Goal: Task Accomplishment & Management: Manage account settings

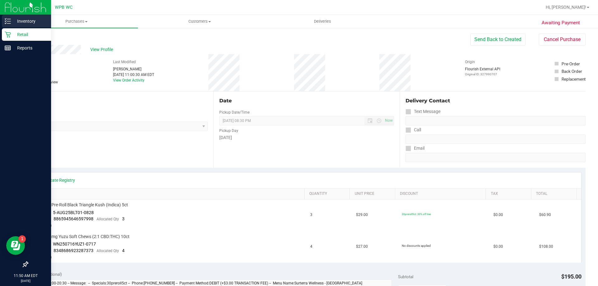
scroll to position [93, 0]
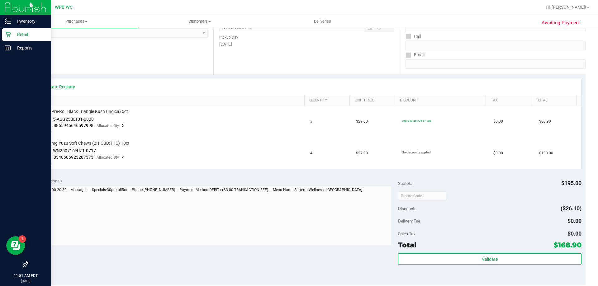
click at [27, 32] on p "Retail" at bounding box center [29, 34] width 37 height 7
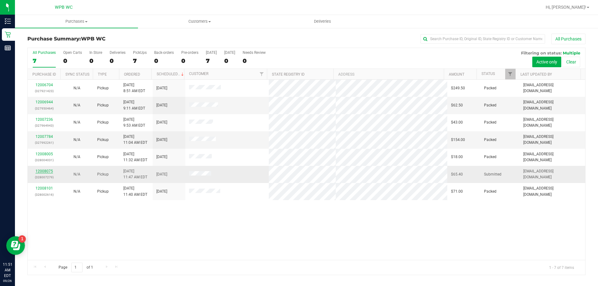
click at [45, 170] on link "12008075" at bounding box center [44, 171] width 17 height 4
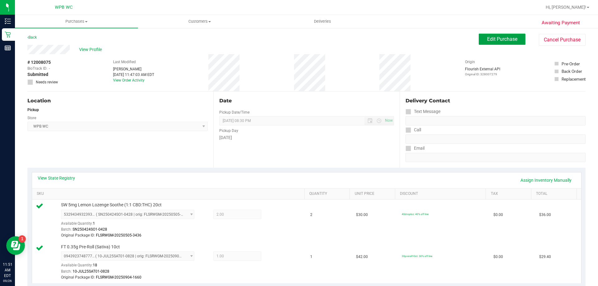
click at [488, 39] on span "Edit Purchase" at bounding box center [502, 39] width 30 height 6
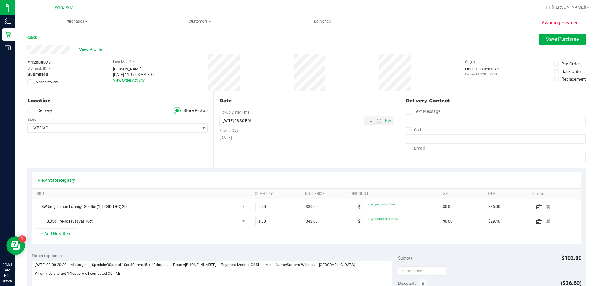
click at [30, 82] on icon at bounding box center [30, 82] width 4 height 0
click at [0, 0] on input "Needs review" at bounding box center [0, 0] width 0 height 0
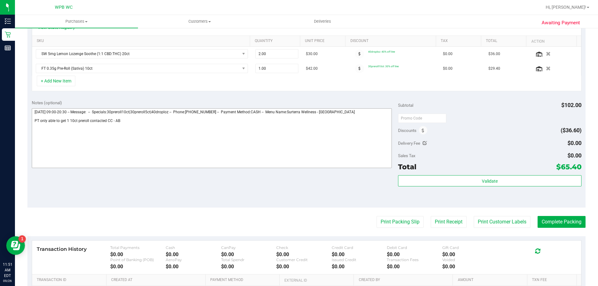
scroll to position [156, 0]
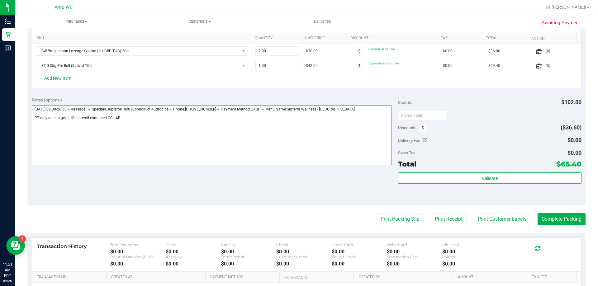
click at [143, 122] on textarea at bounding box center [212, 136] width 360 height 60
click at [34, 118] on textarea at bounding box center [212, 136] width 360 height 60
drag, startPoint x: 44, startPoint y: 117, endPoint x: 38, endPoint y: 117, distance: 5.9
click at [38, 117] on textarea at bounding box center [212, 136] width 360 height 60
click at [53, 118] on textarea at bounding box center [212, 136] width 360 height 60
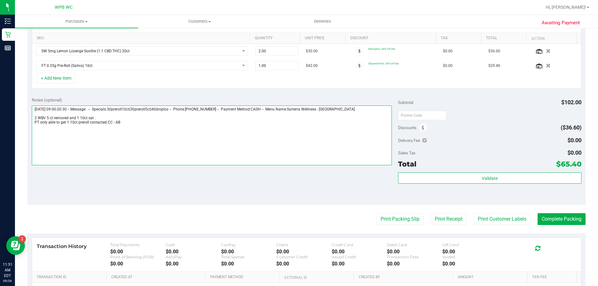
click at [50, 117] on textarea at bounding box center [212, 136] width 360 height 60
click at [146, 122] on textarea at bounding box center [212, 136] width 360 height 60
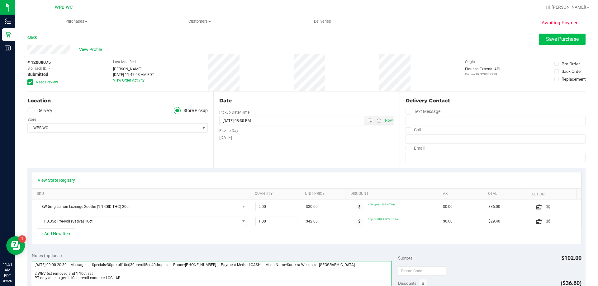
type textarea "[DATE] 09:00-20:30 -- Message: -- Specials:30preroll10ct|30preroll5ct|40droploz…"
click at [540, 40] on button "Save Purchase" at bounding box center [562, 39] width 47 height 11
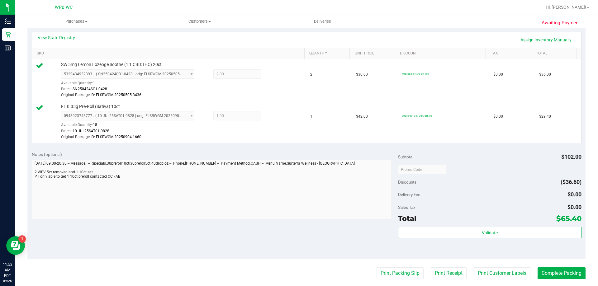
scroll to position [187, 0]
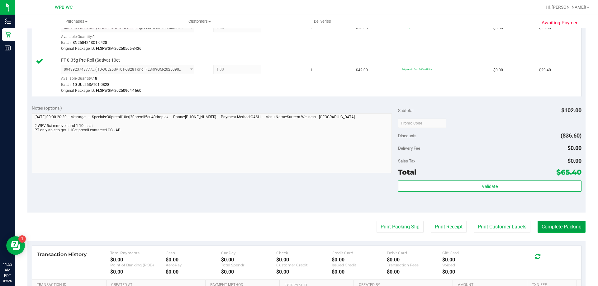
click at [564, 228] on button "Complete Packing" at bounding box center [562, 227] width 48 height 12
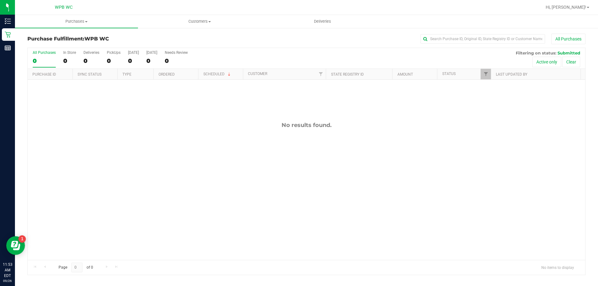
click at [60, 134] on div "No results found." at bounding box center [307, 191] width 558 height 222
click at [45, 188] on div "No results found." at bounding box center [307, 191] width 558 height 222
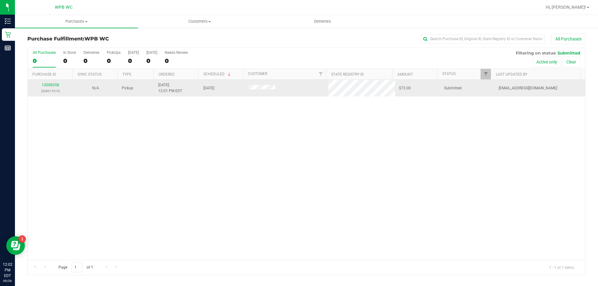
click at [50, 83] on div "12008358 (328017215)" at bounding box center [50, 88] width 38 height 12
click at [53, 86] on link "12008358" at bounding box center [50, 85] width 17 height 4
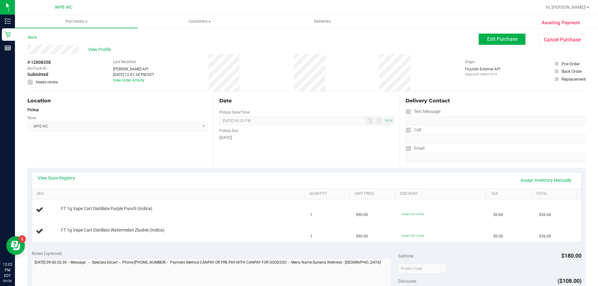
click at [58, 156] on div "Location Pickup Store WPB WC Select Store [PERSON_NAME][GEOGRAPHIC_DATA] [PERSO…" at bounding box center [120, 130] width 186 height 76
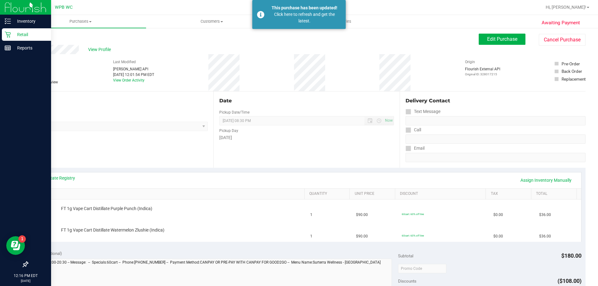
click at [17, 33] on p "Retail" at bounding box center [29, 34] width 37 height 7
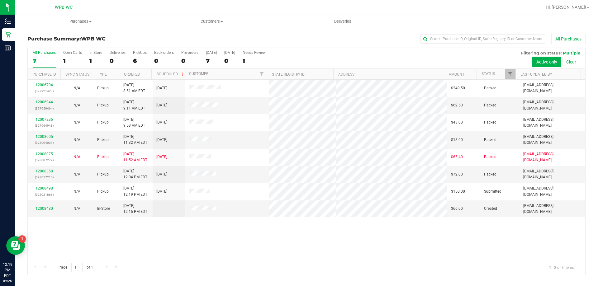
drag, startPoint x: 58, startPoint y: 241, endPoint x: 58, endPoint y: 245, distance: 3.8
click at [58, 241] on div "12006704 (327921423) N/A Pickup 9/26/2025 8:51 AM EDT 9/26/2025 $249.50 Packed …" at bounding box center [307, 170] width 558 height 180
click at [47, 204] on link "12008693" at bounding box center [44, 206] width 17 height 4
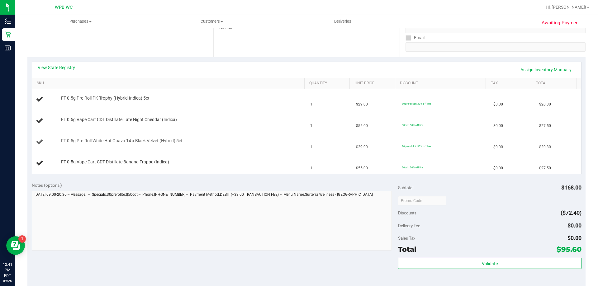
scroll to position [125, 0]
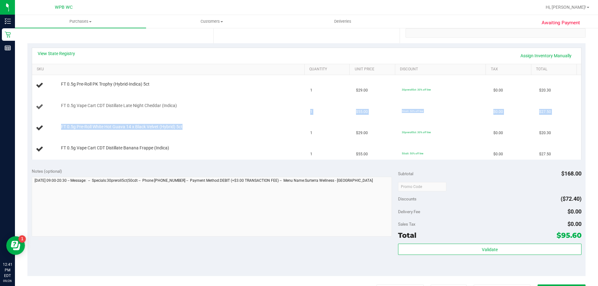
drag, startPoint x: 185, startPoint y: 131, endPoint x: 255, endPoint y: 115, distance: 71.6
click at [255, 115] on tbody "FT 0.5g Pre-Roll PK Trophy (Hybrid-Indica) 5ct 1 $29.00 30preroll5ct: 30% off l…" at bounding box center [306, 117] width 549 height 85
click at [255, 115] on td "FT 0.5g Vape Cart CDT Distillate Late Night Cheddar (Indica)" at bounding box center [169, 107] width 275 height 21
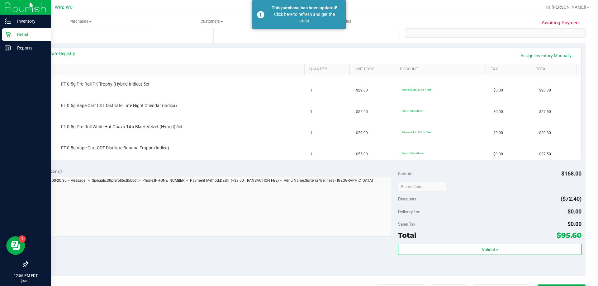
click at [14, 32] on p "Retail" at bounding box center [29, 34] width 37 height 7
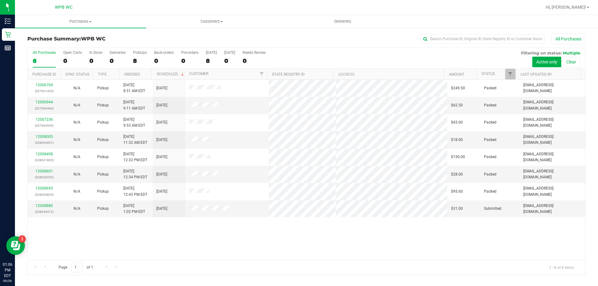
click at [57, 243] on div "12006704 (327921423) N/A Pickup 9/26/2025 8:51 AM EDT 9/26/2025 $249.50 Packed …" at bounding box center [307, 170] width 558 height 180
click at [47, 205] on link "12008880" at bounding box center [44, 206] width 17 height 4
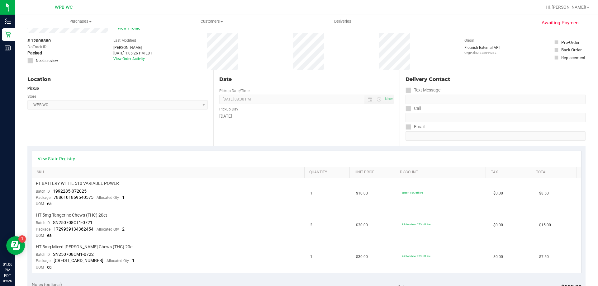
scroll to position [31, 0]
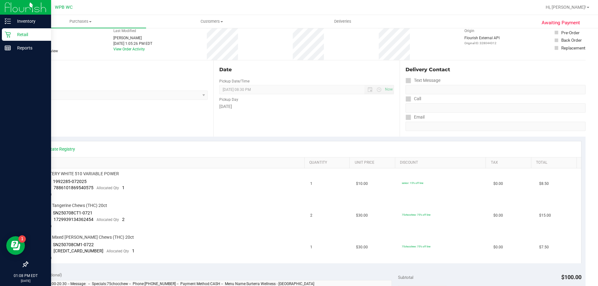
click at [5, 32] on icon at bounding box center [8, 34] width 6 height 6
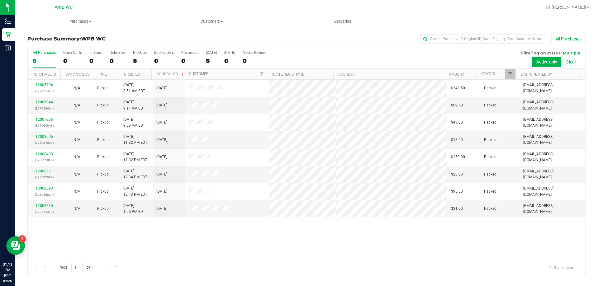
click at [542, 242] on div "12006704 (327921423) N/A Pickup 9/26/2025 8:51 AM EDT 9/26/2025 $249.50 Packed …" at bounding box center [307, 170] width 558 height 180
click at [29, 19] on span "Purchases" at bounding box center [80, 22] width 131 height 6
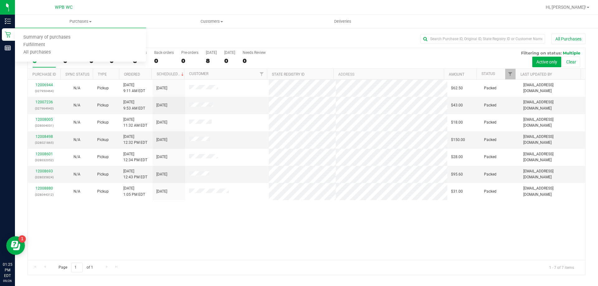
click at [47, 238] on div "12006944 (327950464) N/A Pickup 9/26/2025 9:11 AM EDT 9/26/2025 $62.50 Packed a…" at bounding box center [307, 170] width 558 height 180
click at [551, 228] on div "12006944 (327950464) N/A Pickup 9/26/2025 9:11 AM EDT 9/26/2025 $62.50 Packed a…" at bounding box center [307, 170] width 558 height 180
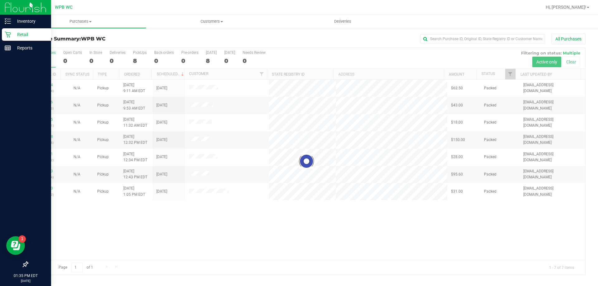
click at [5, 38] on div "Retail" at bounding box center [26, 34] width 49 height 12
click at [23, 21] on p "Inventory" at bounding box center [29, 20] width 37 height 7
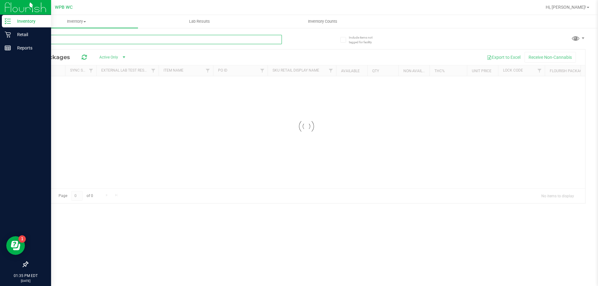
click at [82, 35] on input "text" at bounding box center [154, 39] width 255 height 9
drag, startPoint x: 4, startPoint y: 46, endPoint x: 0, endPoint y: 48, distance: 4.6
click at [0, 48] on div "Inventory Retail Reports 01:35 PM EDT 09/26/2025 09/26 WPB WC Hi, Spenser! Inve…" at bounding box center [299, 143] width 598 height 286
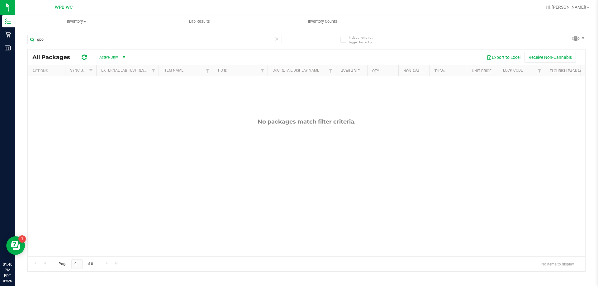
click at [39, 142] on div "No packages match filter criteria." at bounding box center [307, 187] width 558 height 222
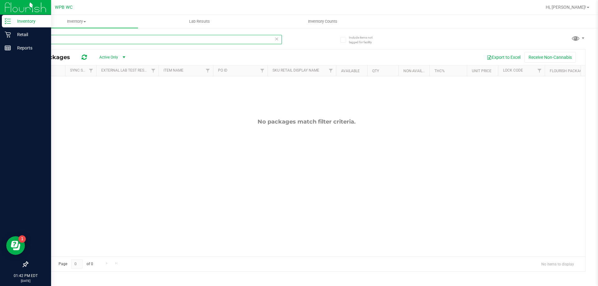
drag, startPoint x: 45, startPoint y: 37, endPoint x: 0, endPoint y: 64, distance: 51.9
click at [0, 64] on div "Inventory Retail Reports 01:42 PM EDT 09/26/2025 09/26 WPB WC Hi, Spenser! Inve…" at bounding box center [299, 143] width 598 height 286
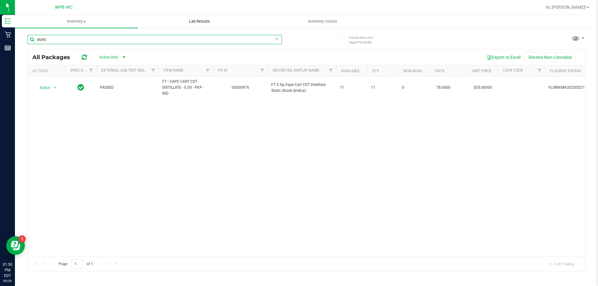
type input "static"
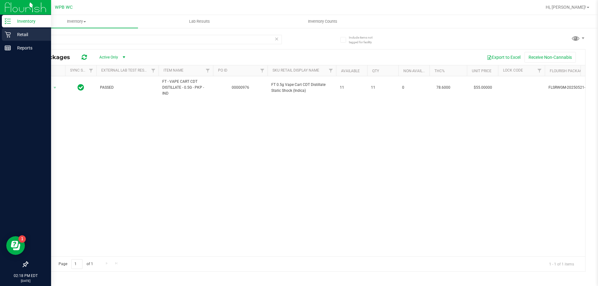
click at [21, 32] on p "Retail" at bounding box center [29, 34] width 37 height 7
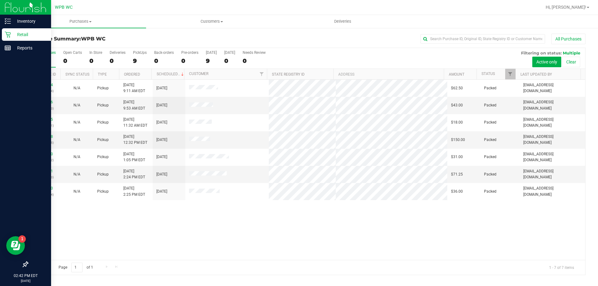
click at [9, 34] on icon at bounding box center [8, 34] width 6 height 6
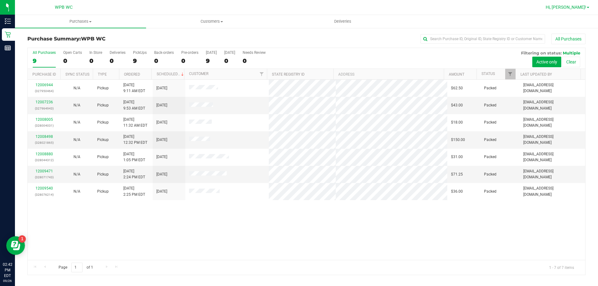
click at [575, 9] on span "Hi, [PERSON_NAME]!" at bounding box center [566, 7] width 41 height 5
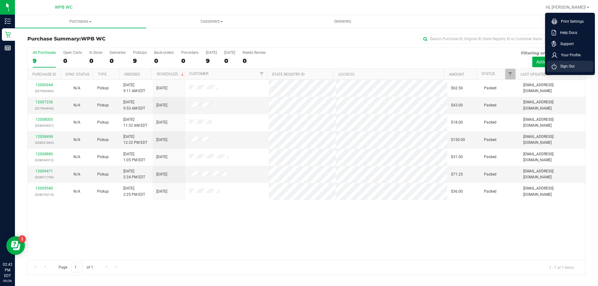
click at [560, 69] on li "Sign Out" at bounding box center [570, 66] width 47 height 11
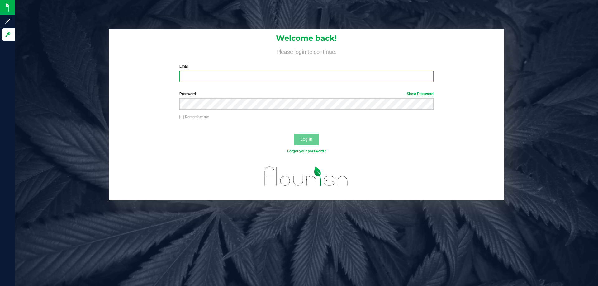
click at [255, 76] on input "Email" at bounding box center [306, 76] width 254 height 11
type input "[EMAIL_ADDRESS][DOMAIN_NAME]"
click at [294, 134] on button "Log In" at bounding box center [306, 139] width 25 height 11
